Goal: Information Seeking & Learning: Learn about a topic

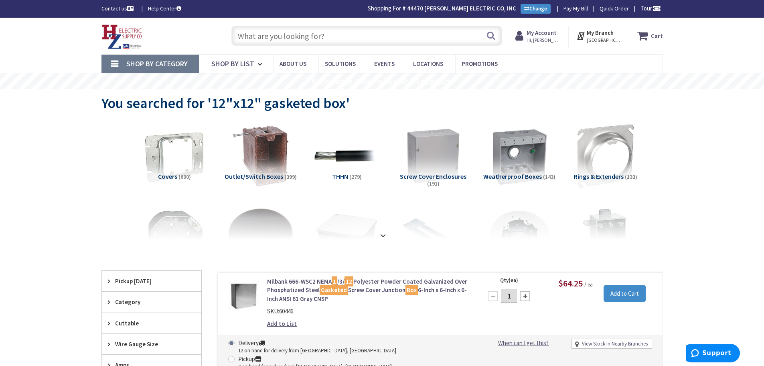
click at [299, 37] on input "text" at bounding box center [367, 36] width 271 height 20
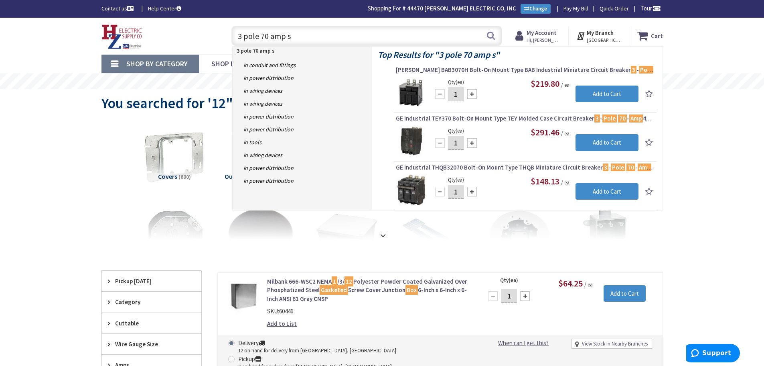
type input "3 pole 70 amp"
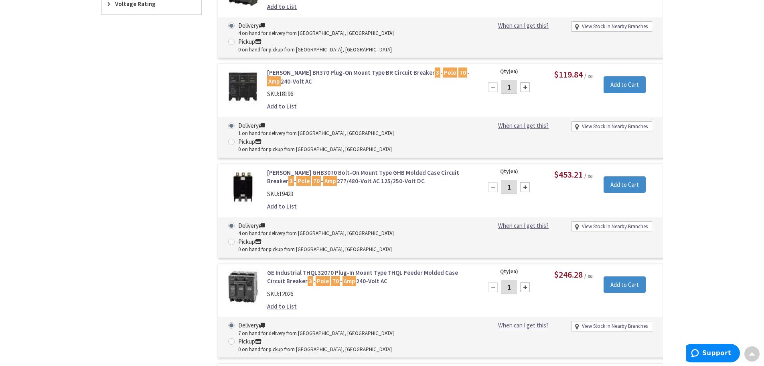
scroll to position [483, 0]
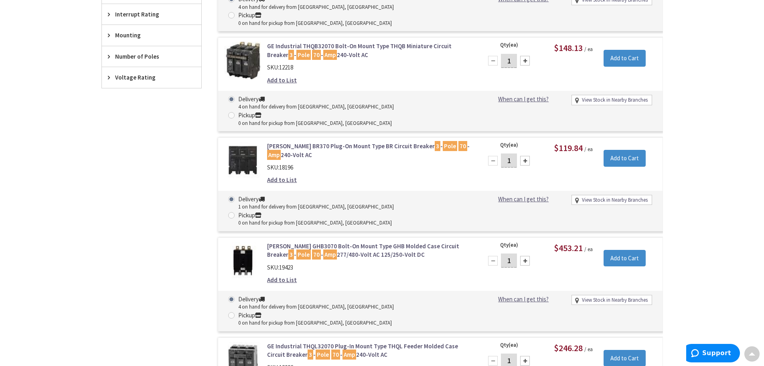
click at [292, 142] on link "Eaton BR370 Plug-On Mount Type BR Circuit Breaker 3 - Pole 70 - Amp 240-Volt AC" at bounding box center [369, 150] width 204 height 17
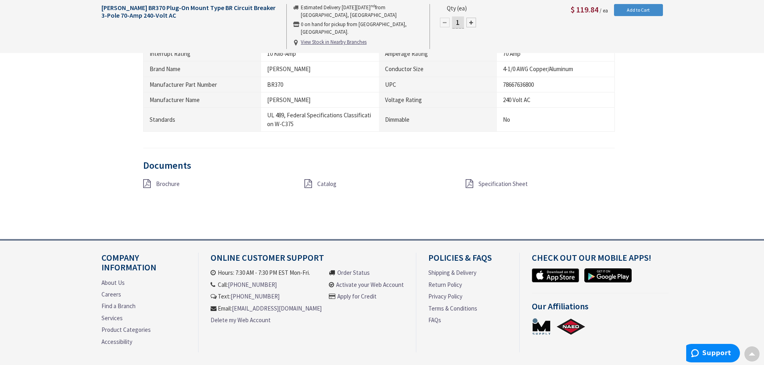
scroll to position [563, 0]
click at [163, 184] on span "Brochure" at bounding box center [168, 183] width 24 height 8
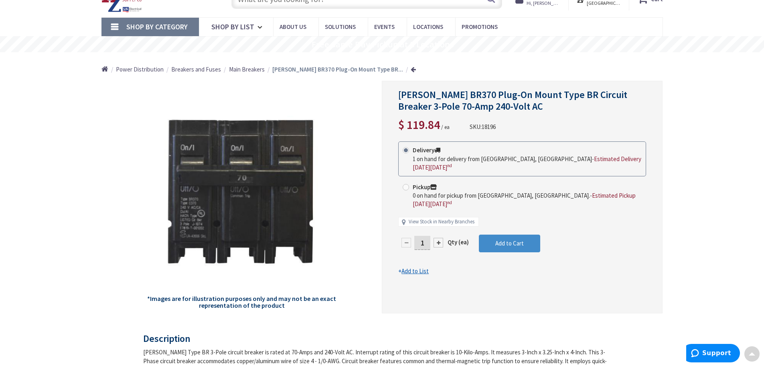
scroll to position [0, 0]
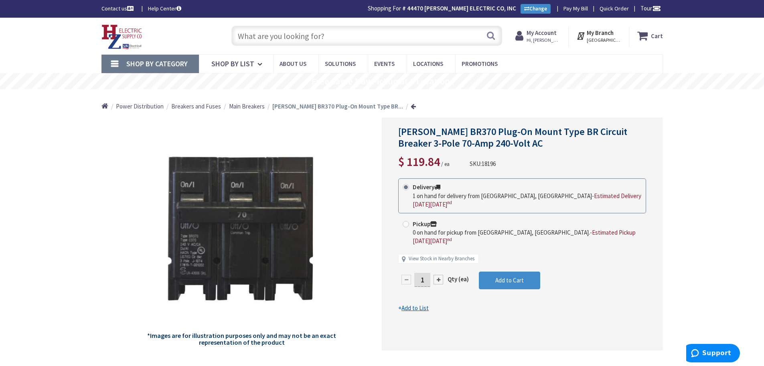
click at [280, 38] on input "text" at bounding box center [367, 36] width 271 height 20
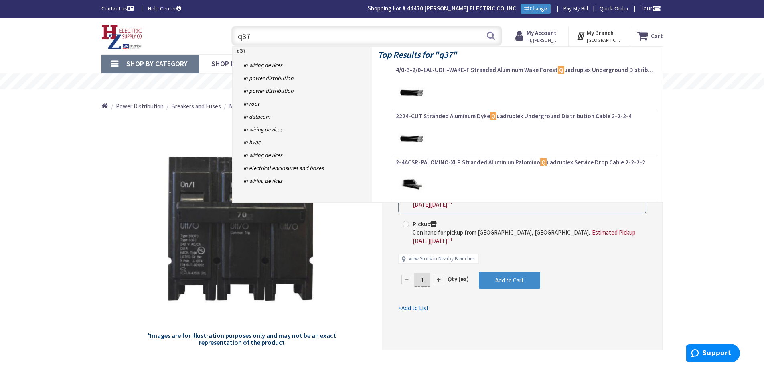
type input "q370"
